Goal: Find specific page/section: Find specific page/section

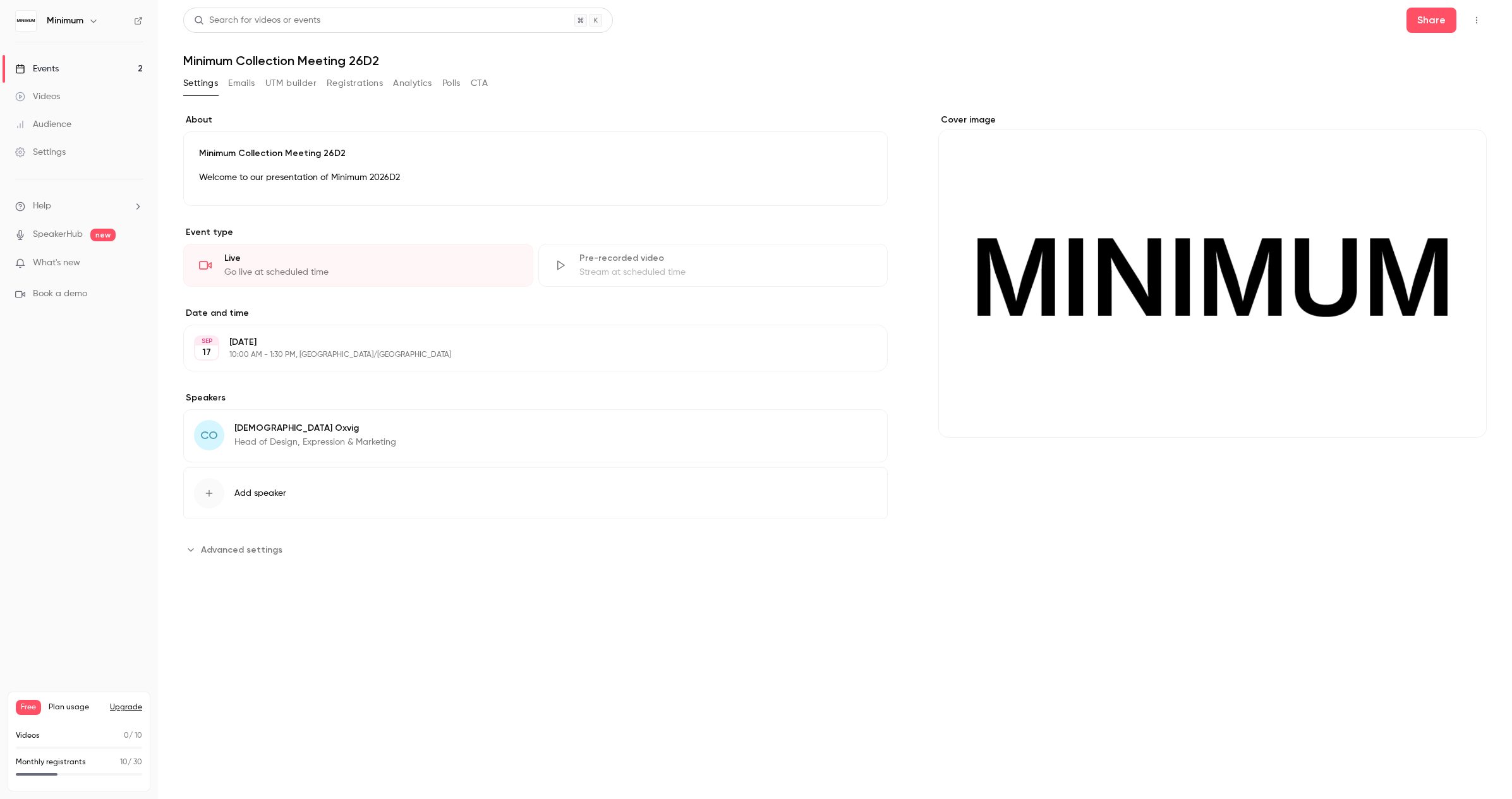
scroll to position [3, 0]
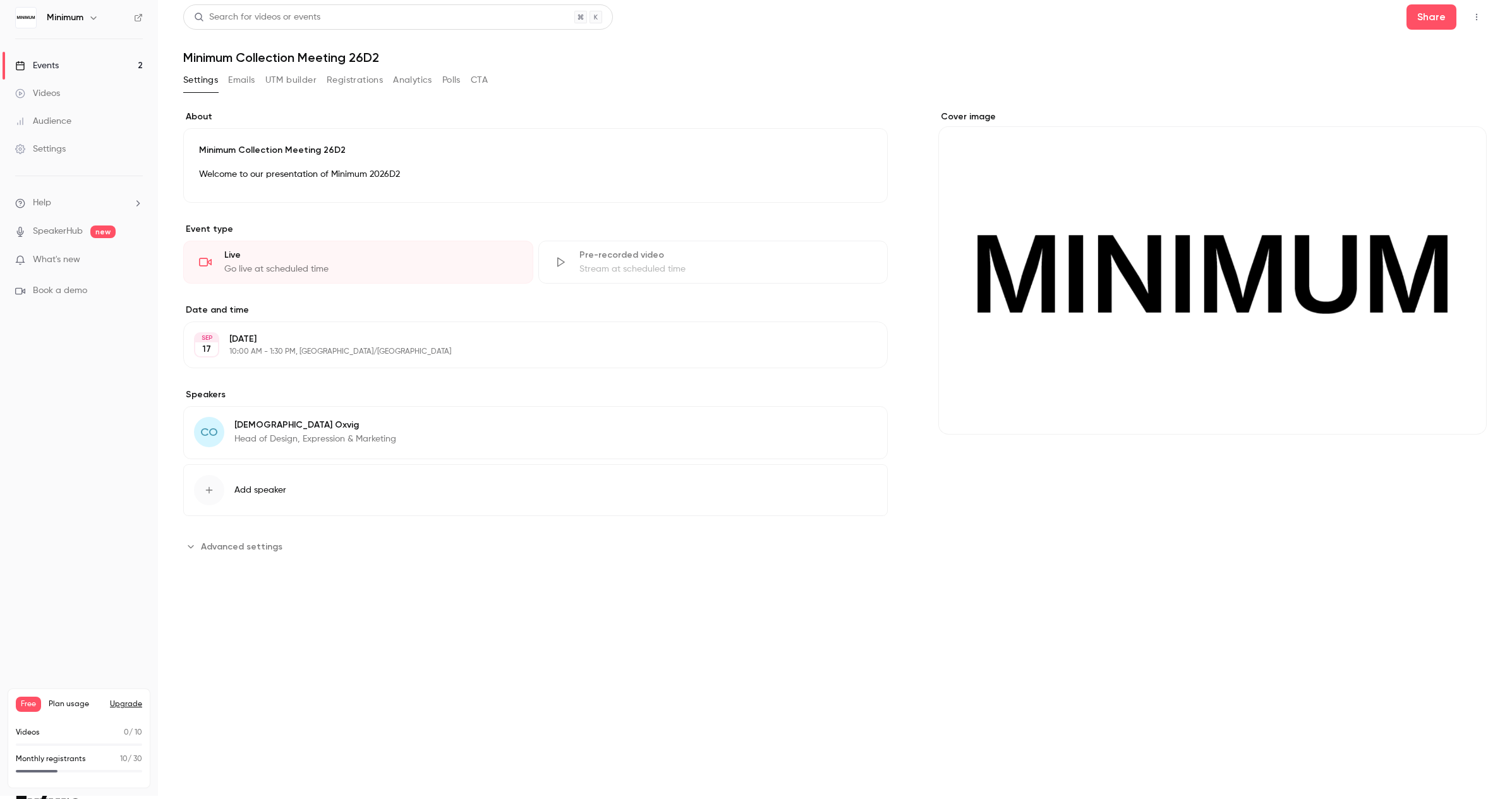
click at [374, 79] on button "Registrations" at bounding box center [354, 80] width 56 height 20
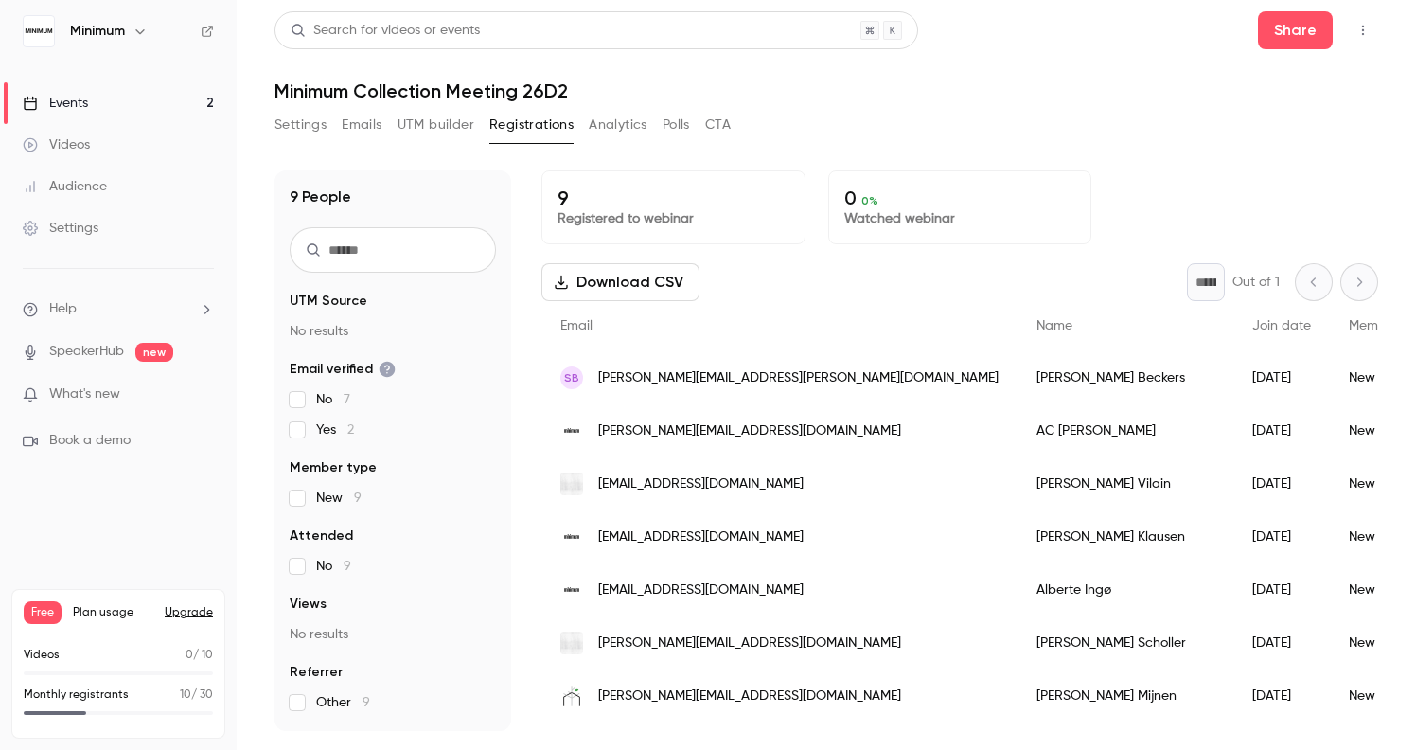
click at [86, 104] on div "Events" at bounding box center [55, 103] width 65 height 19
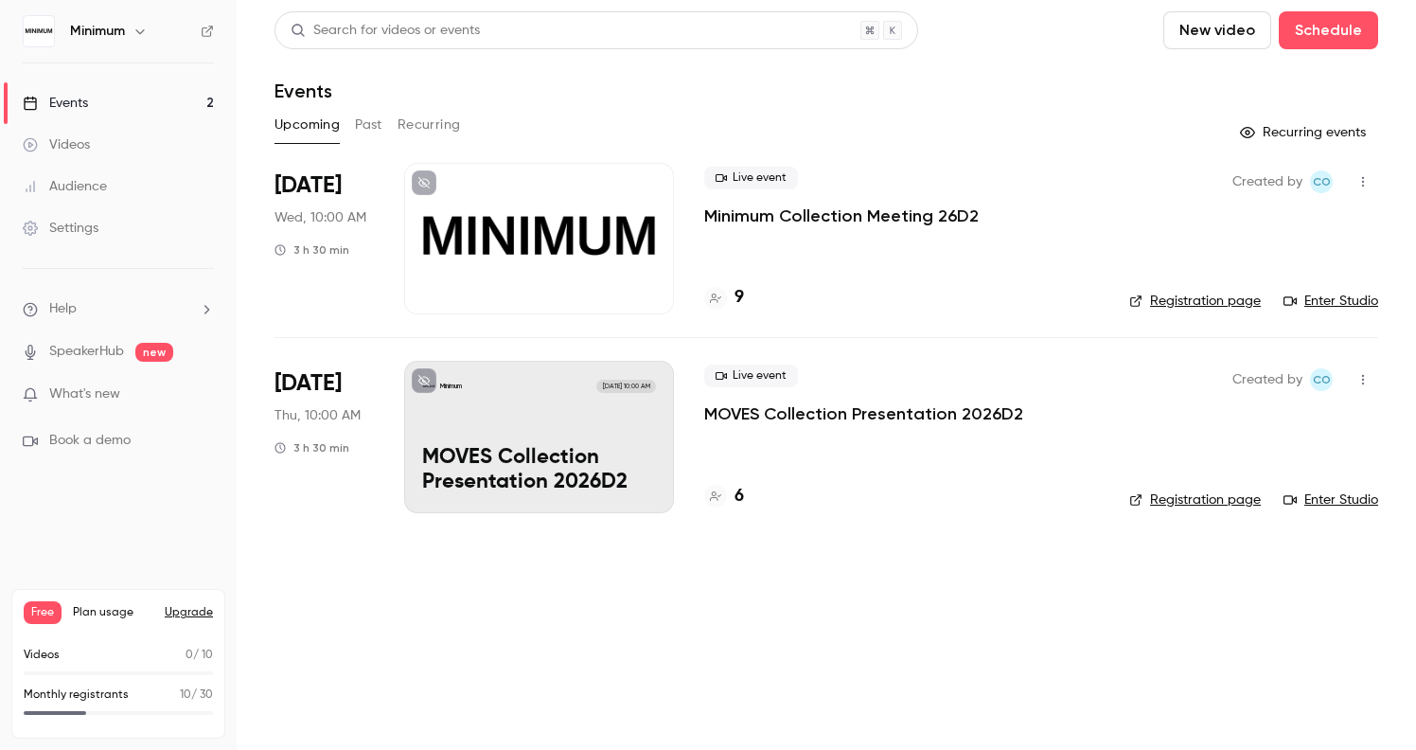
click at [1322, 298] on link "Enter Studio" at bounding box center [1331, 301] width 95 height 19
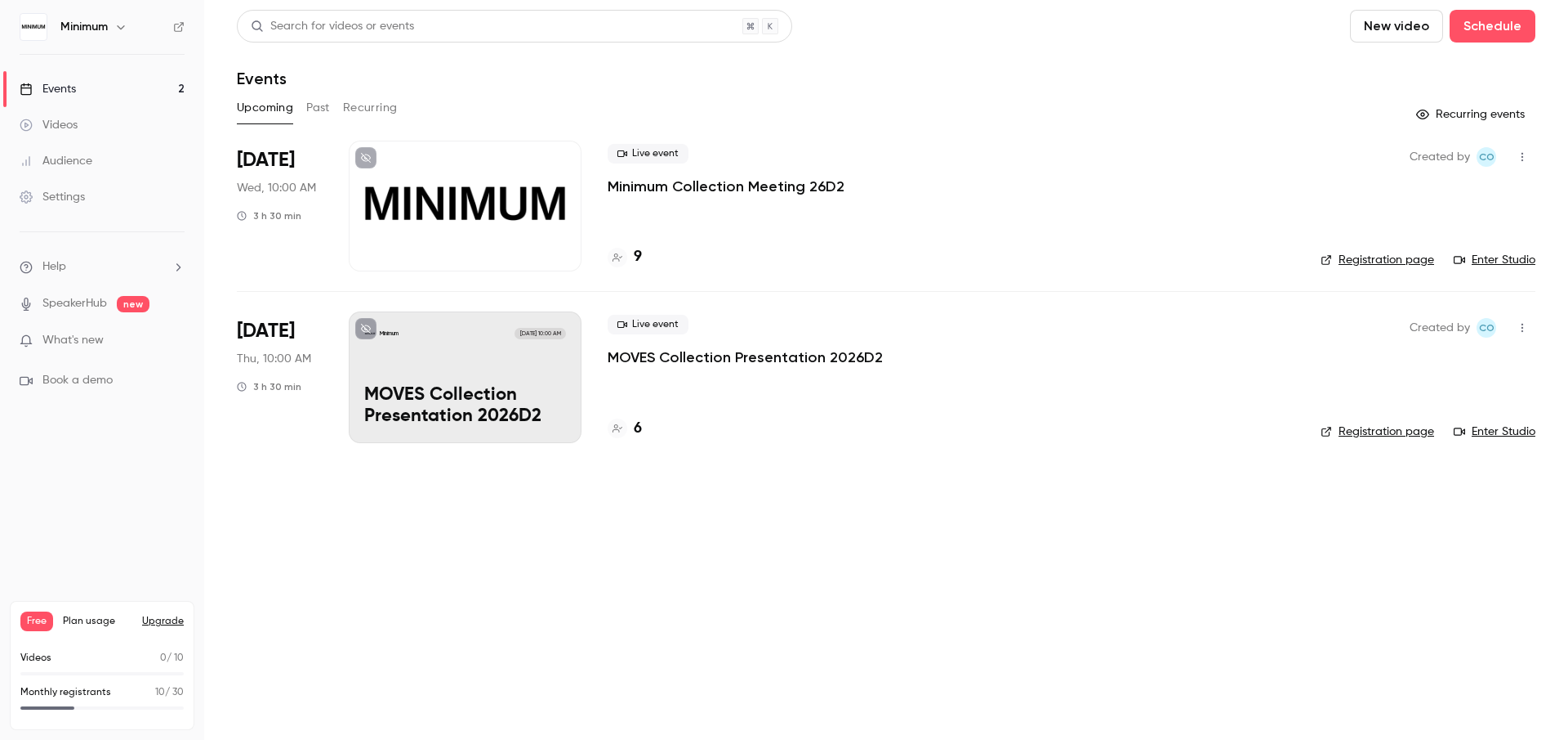
click at [501, 225] on div at bounding box center [465, 206] width 233 height 130
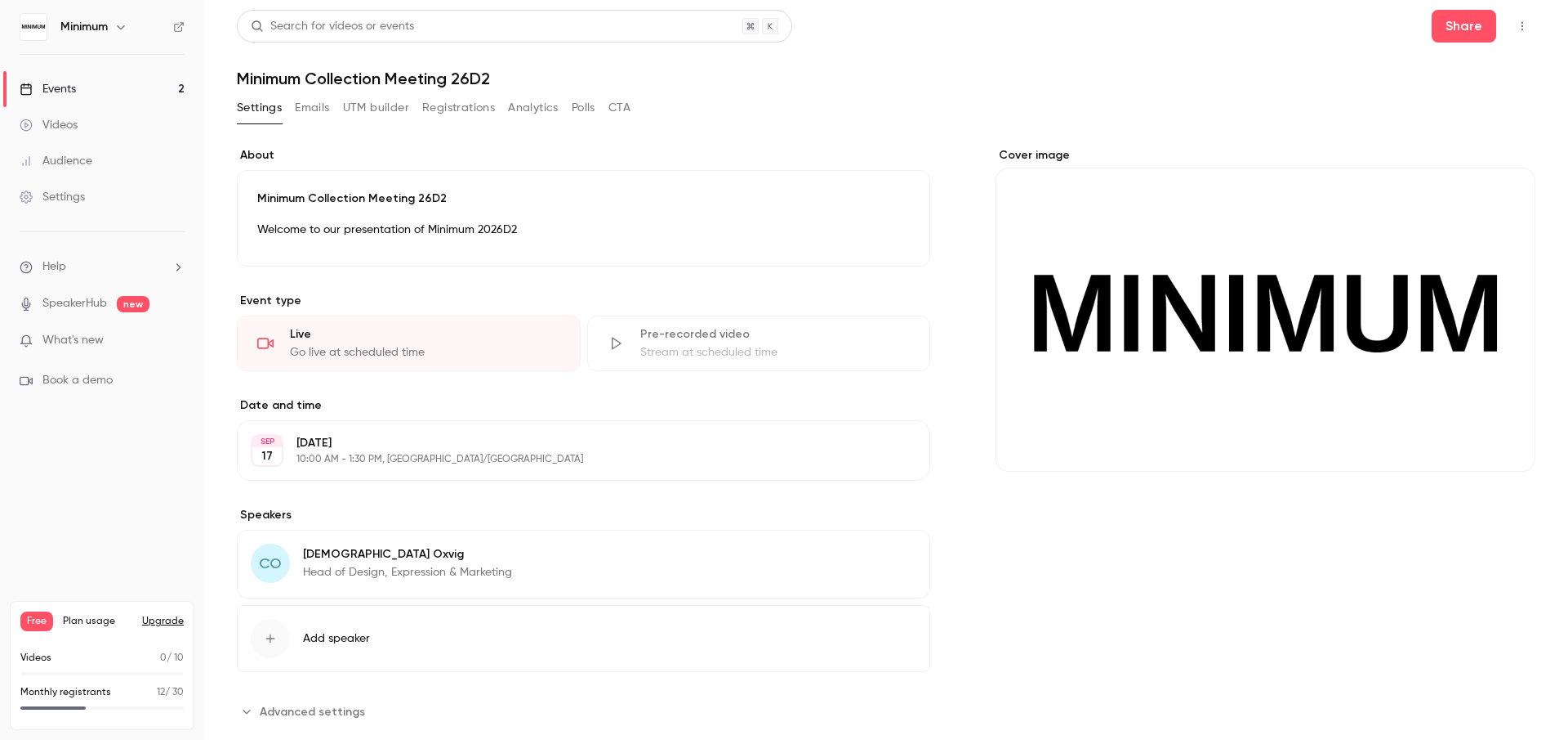
click at [472, 112] on button "Registrations" at bounding box center [458, 108] width 72 height 26
